Goal: Find specific page/section: Find specific page/section

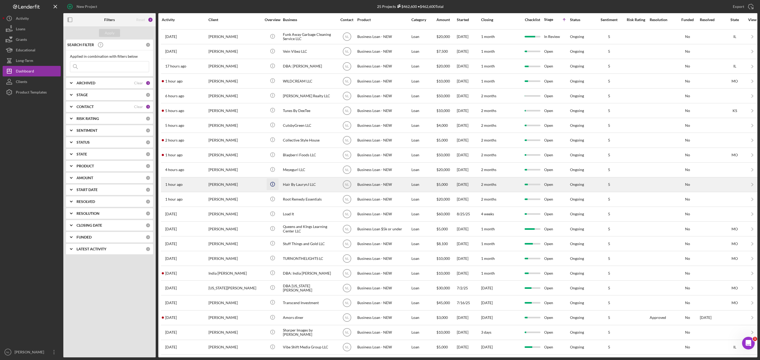
scroll to position [56, 0]
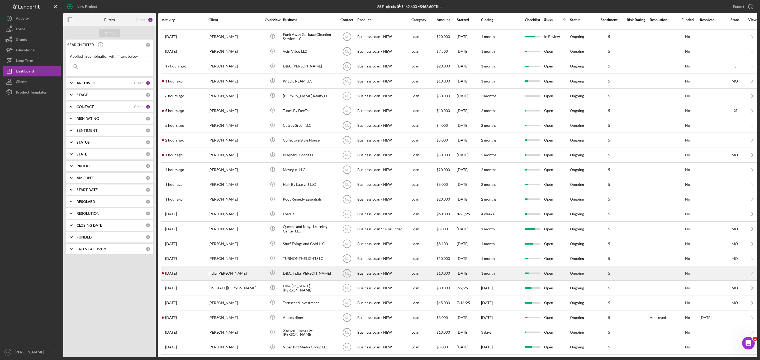
click at [250, 271] on div "India [PERSON_NAME]" at bounding box center [234, 273] width 53 height 14
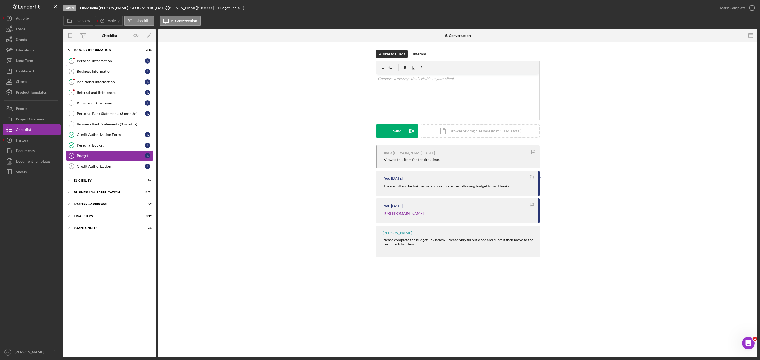
click at [107, 59] on div "Personal Information" at bounding box center [111, 61] width 68 height 4
